Goal: Navigation & Orientation: Find specific page/section

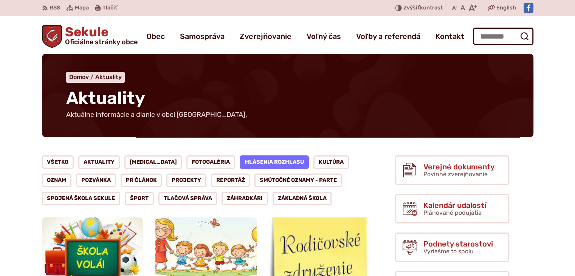
click at [258, 160] on link "Hlásenia rozhlasu" at bounding box center [275, 162] width 70 height 14
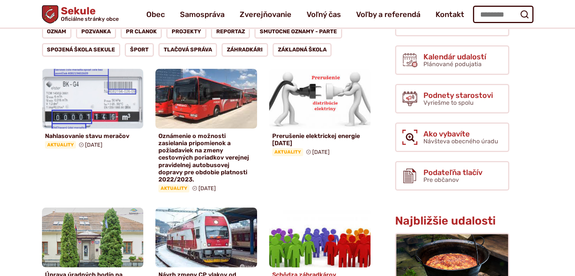
scroll to position [113, 0]
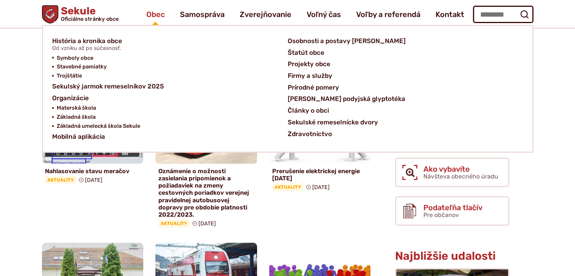
click at [156, 14] on span "Obec" at bounding box center [155, 14] width 19 height 21
